Goal: Task Accomplishment & Management: Use online tool/utility

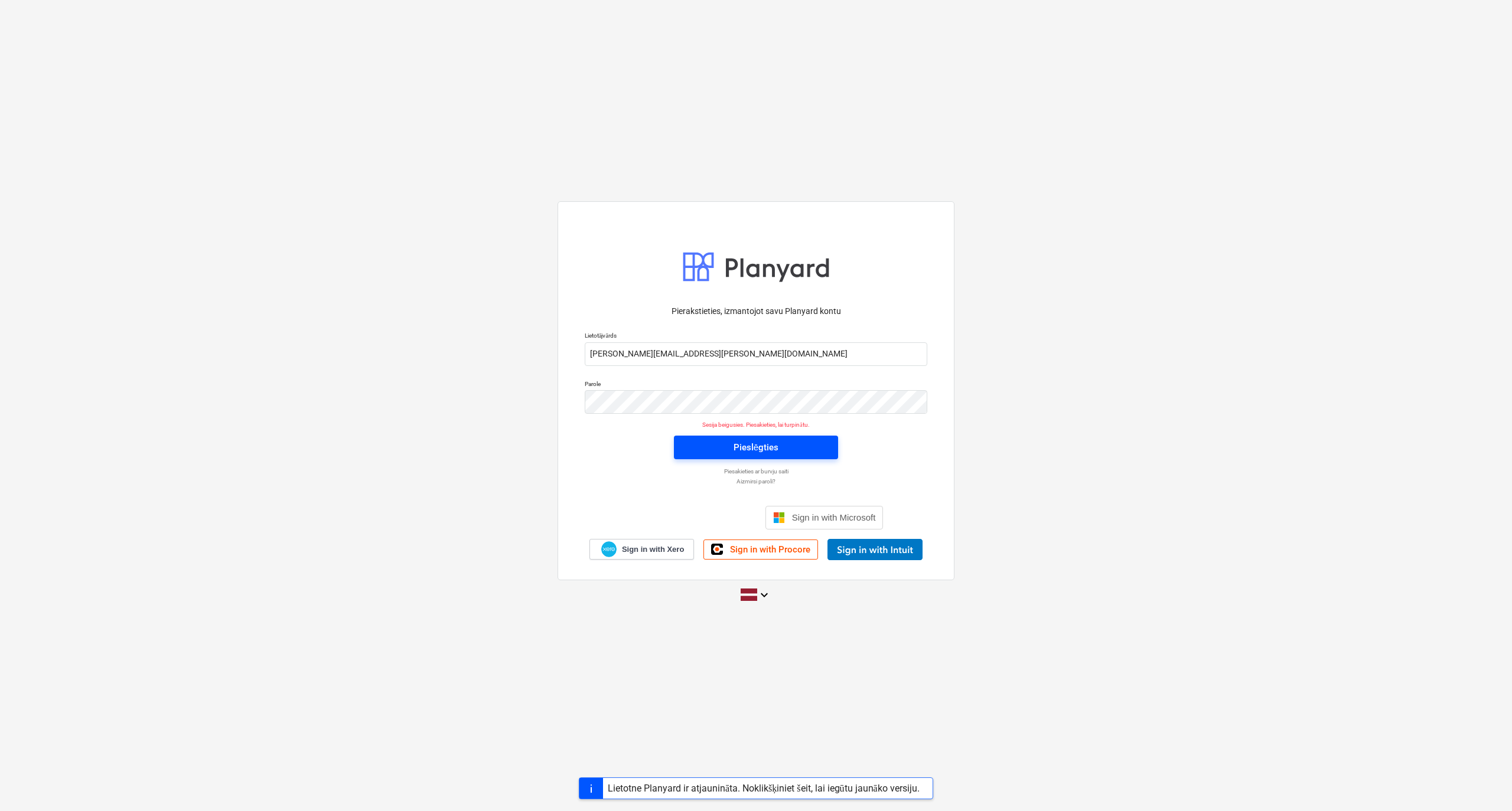
click at [770, 449] on div "Pieslēgties" at bounding box center [756, 447] width 45 height 15
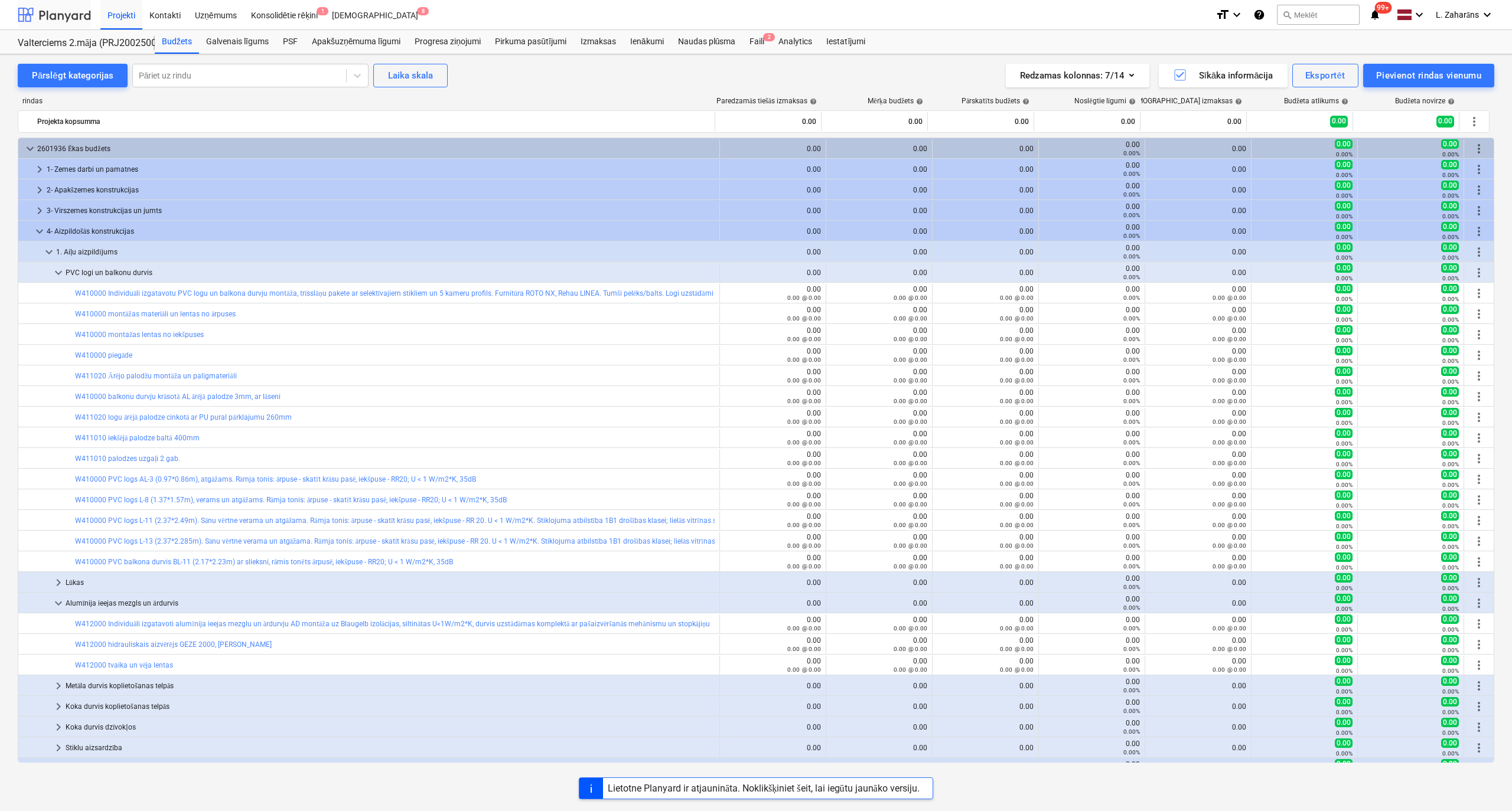
click at [79, 11] on div at bounding box center [54, 15] width 73 height 29
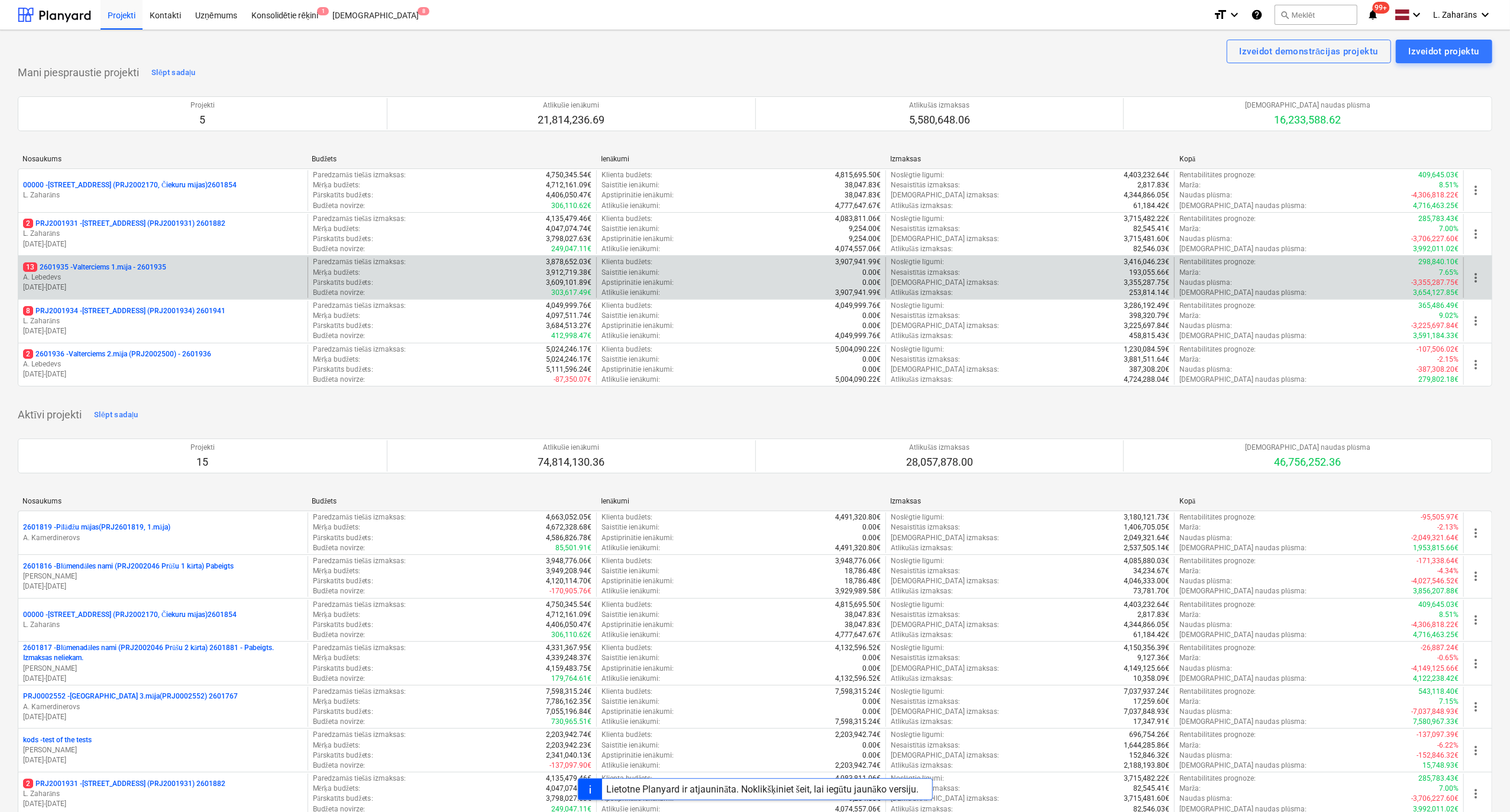
click at [125, 270] on p "13 2601935 - Valterciems 1.māja - 2601935" at bounding box center [94, 267] width 143 height 10
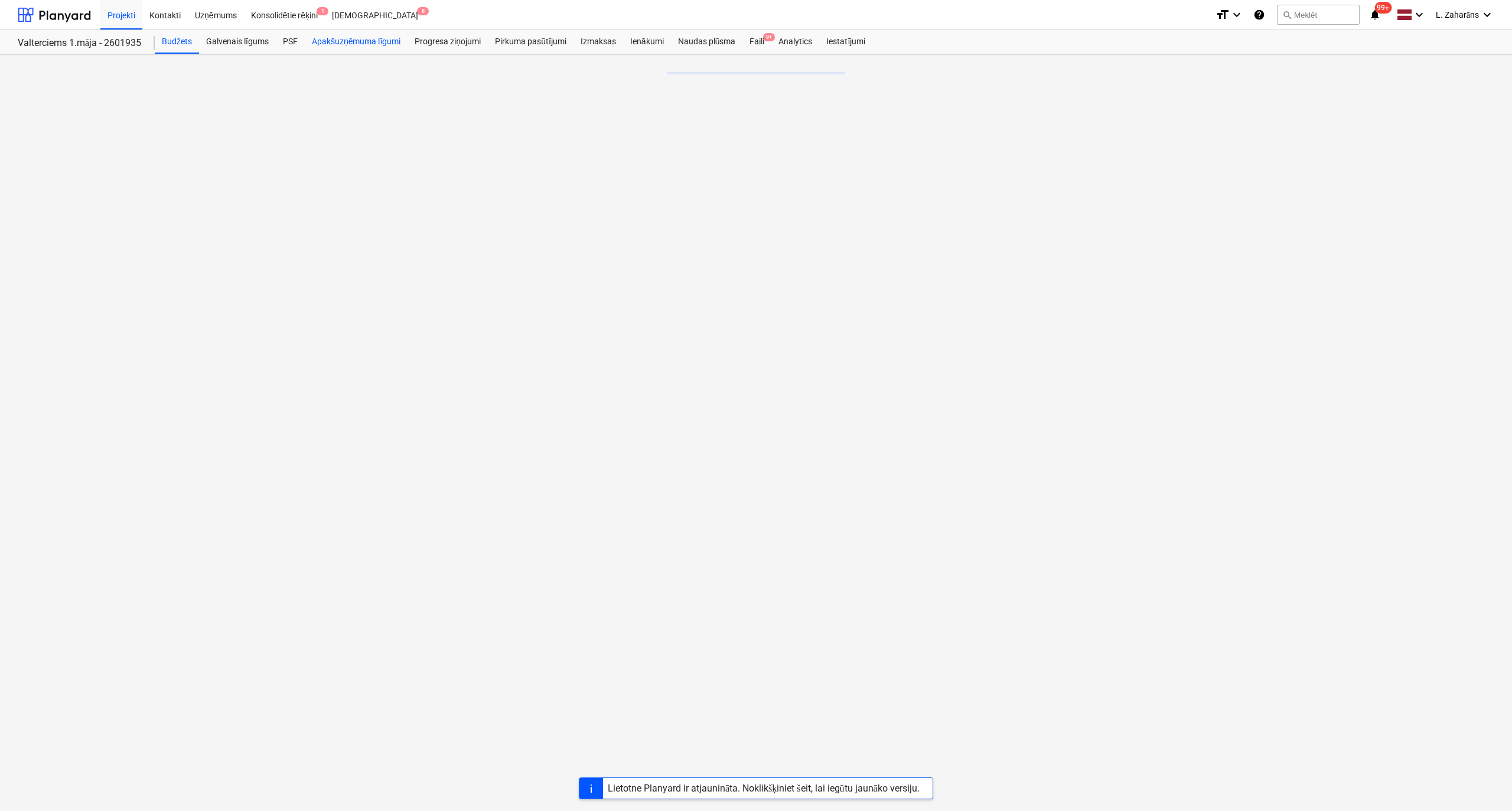
click at [360, 36] on div "Apakšuzņēmuma līgumi" at bounding box center [356, 41] width 103 height 24
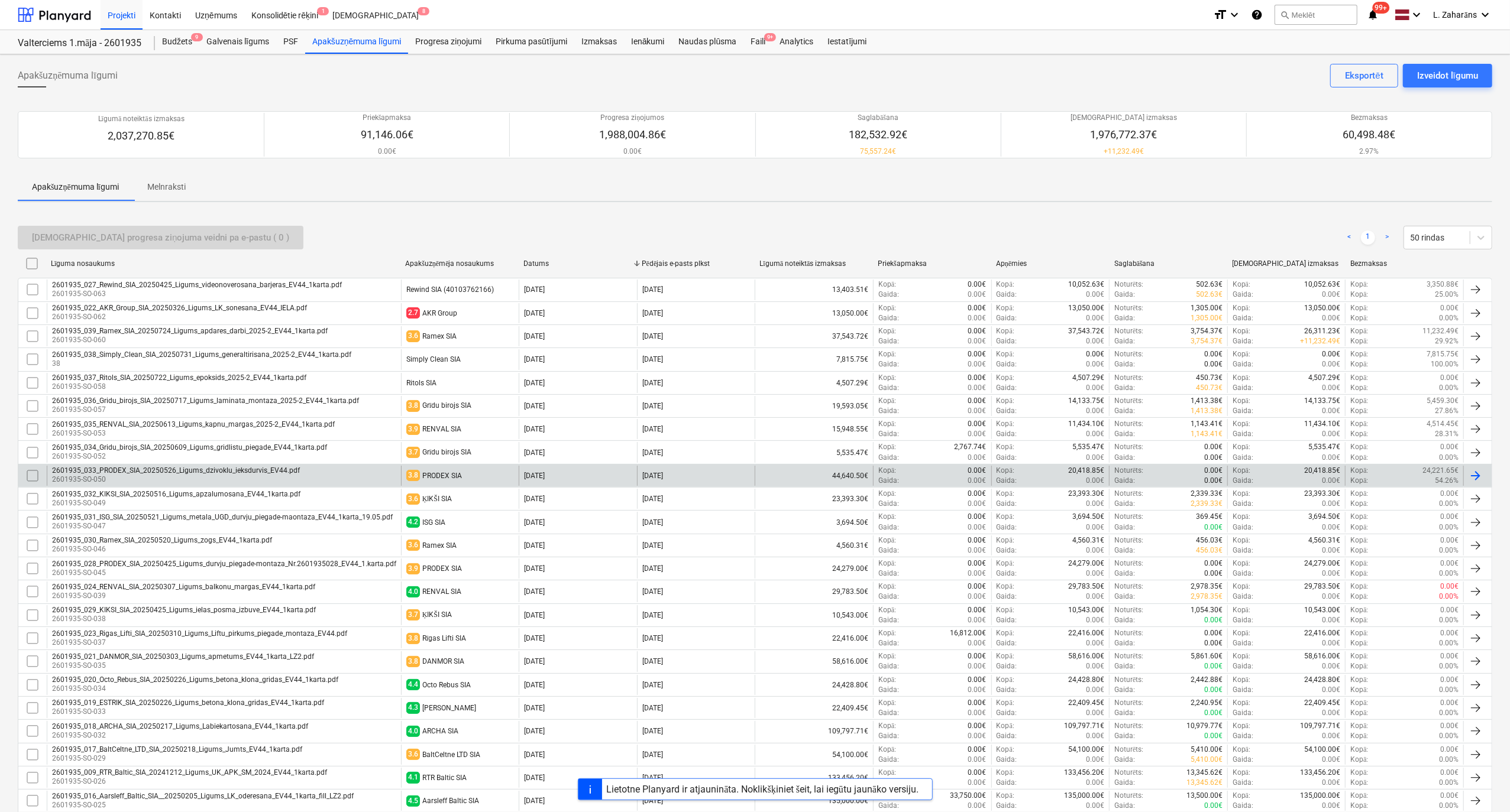
click at [299, 478] on div "2601935_033_PRODEX_SIA_20250526_Ligums_dzivoklu_ieksdurvis_EV44.pdf 2601935-SO-…" at bounding box center [223, 476] width 354 height 20
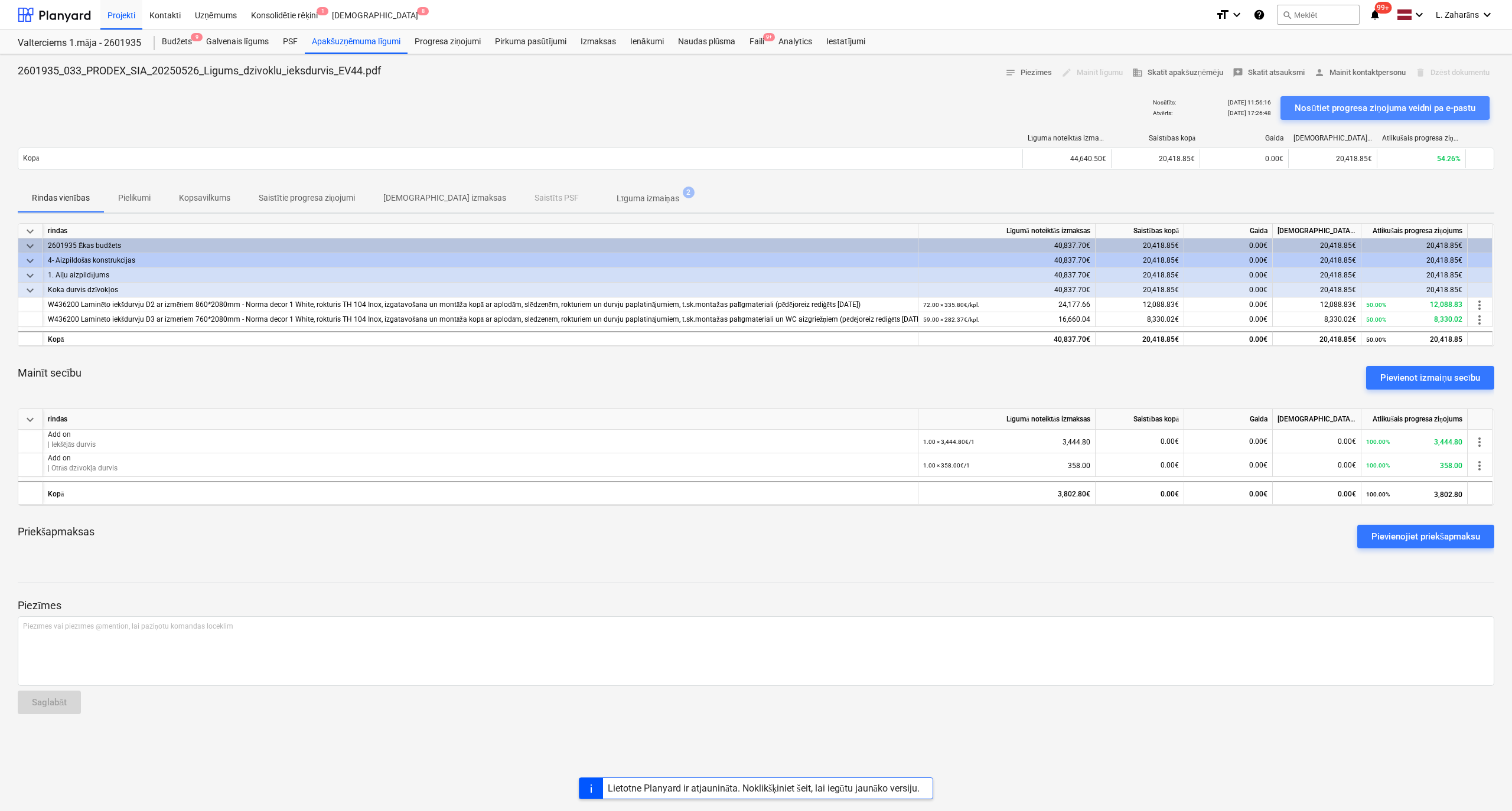
click at [1307, 107] on div "Nosūtiet progresa ziņojuma veidni pa e-pastu" at bounding box center [1385, 108] width 181 height 15
click at [324, 46] on div "Apakšuzņēmuma līgumi" at bounding box center [356, 41] width 103 height 24
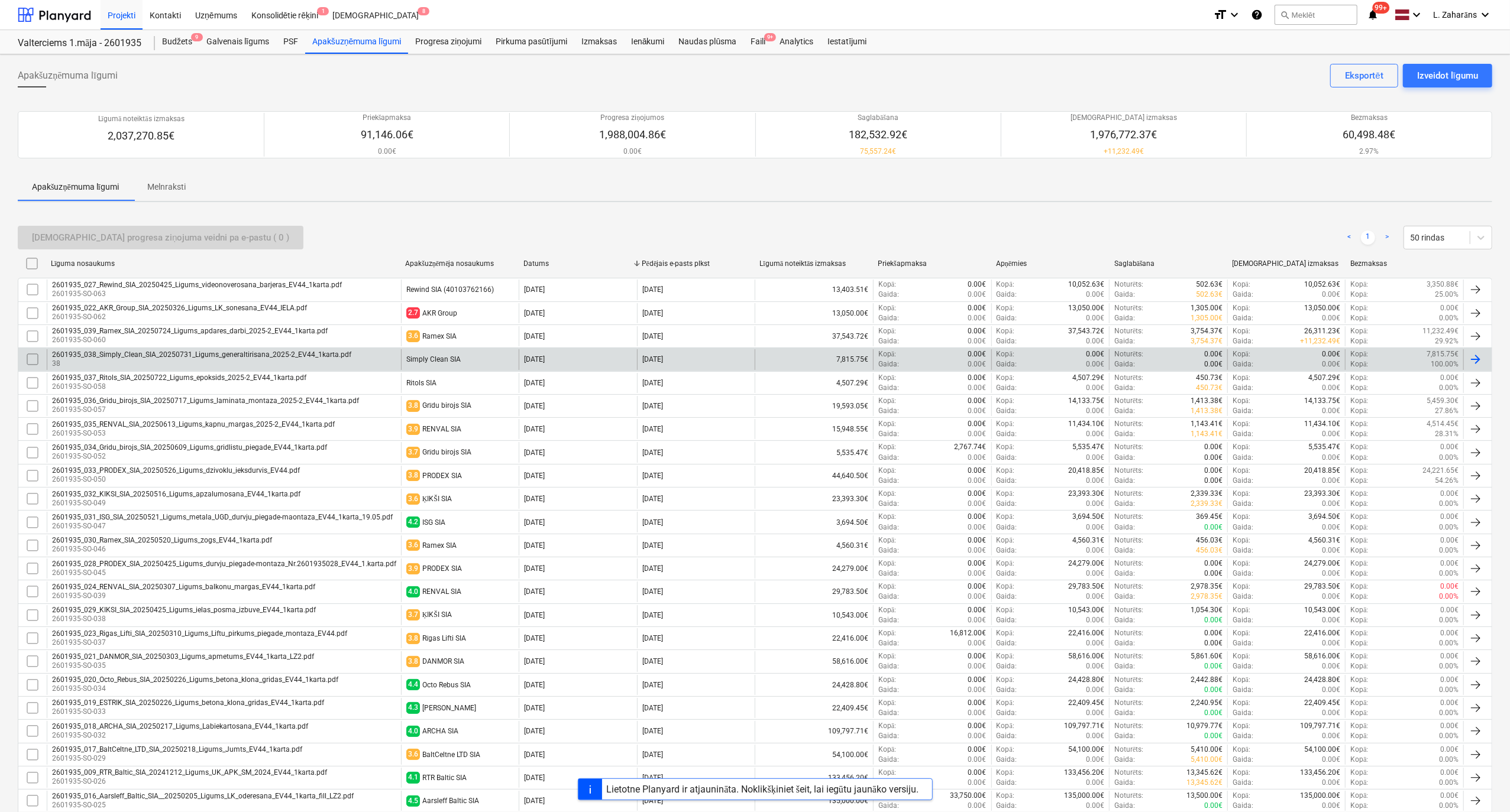
click at [199, 360] on p "38" at bounding box center [202, 364] width 299 height 10
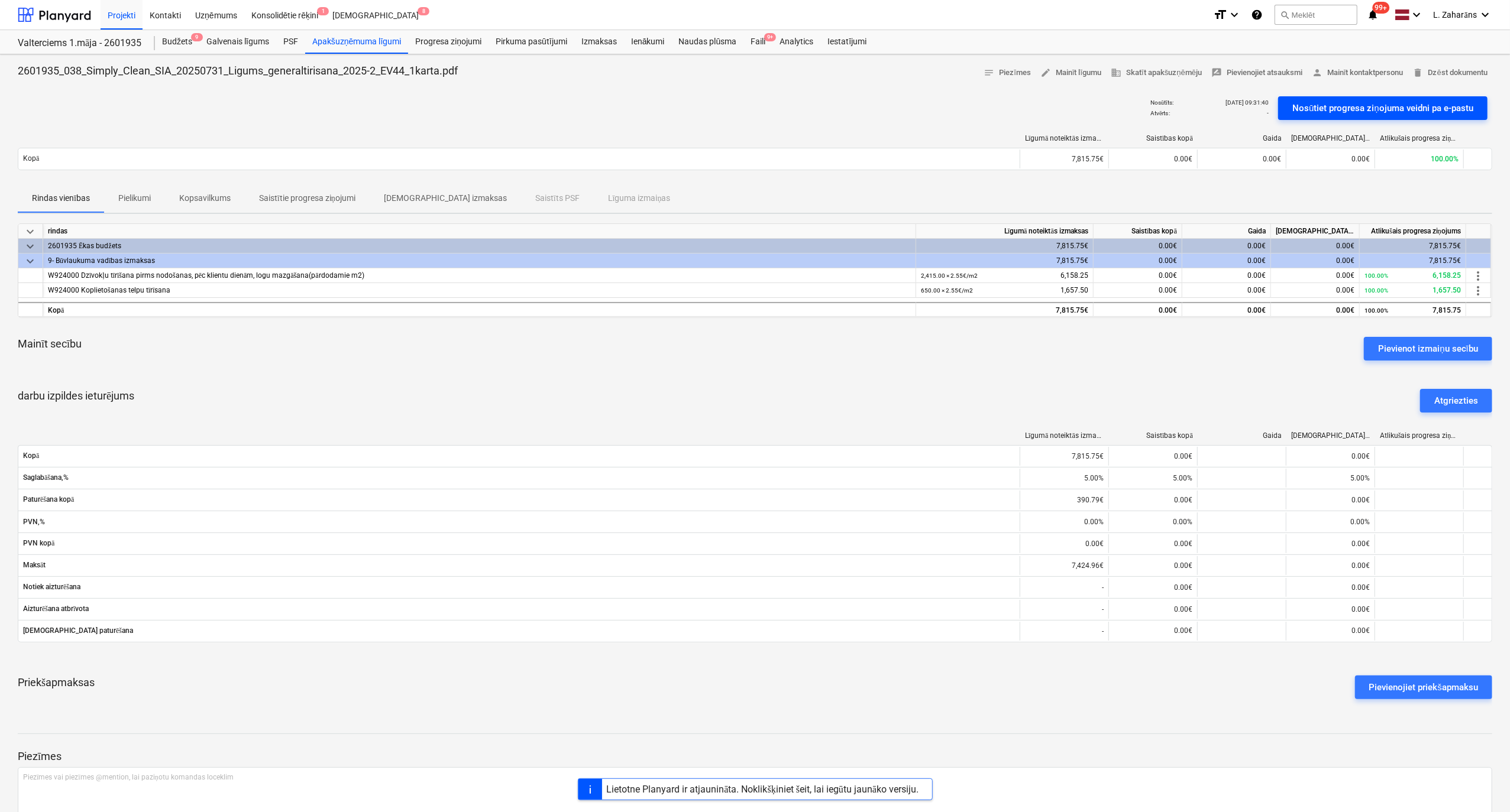
click at [1354, 111] on div "Nosūtiet progresa ziņojuma veidni pa e-pastu" at bounding box center [1383, 108] width 181 height 15
